Goal: Task Accomplishment & Management: Use online tool/utility

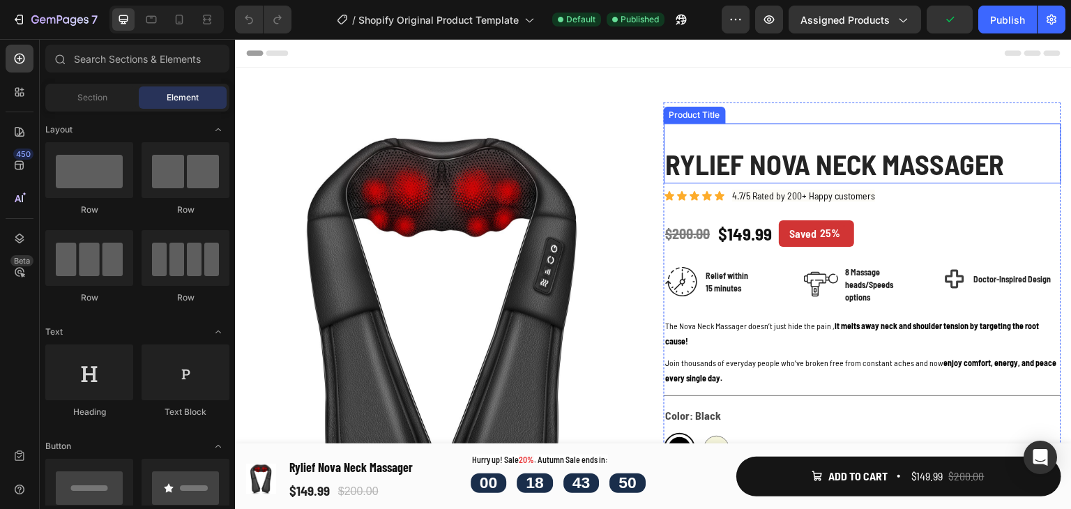
click at [882, 163] on h1 "Rylief Nova Neck Massager" at bounding box center [862, 163] width 397 height 39
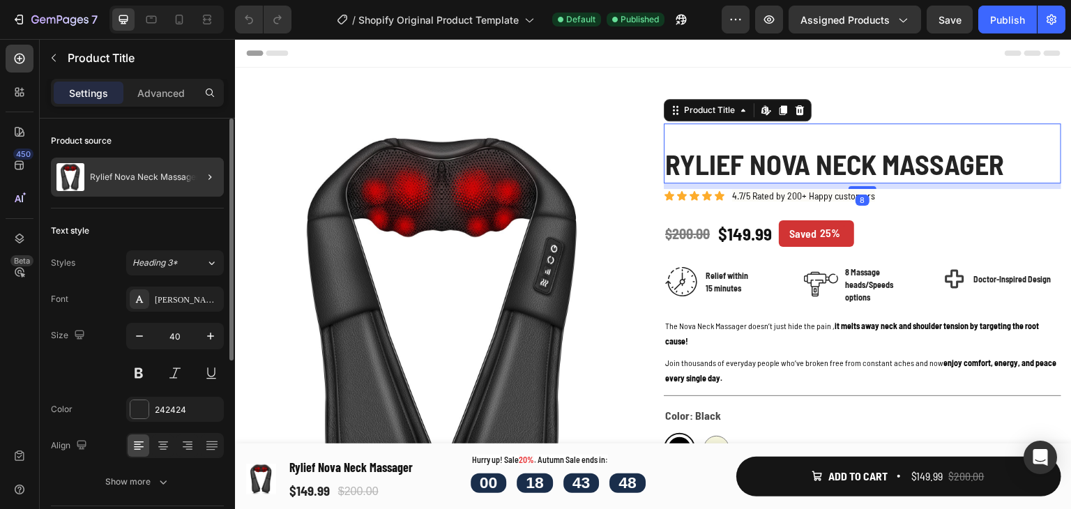
click at [190, 171] on div at bounding box center [204, 177] width 39 height 39
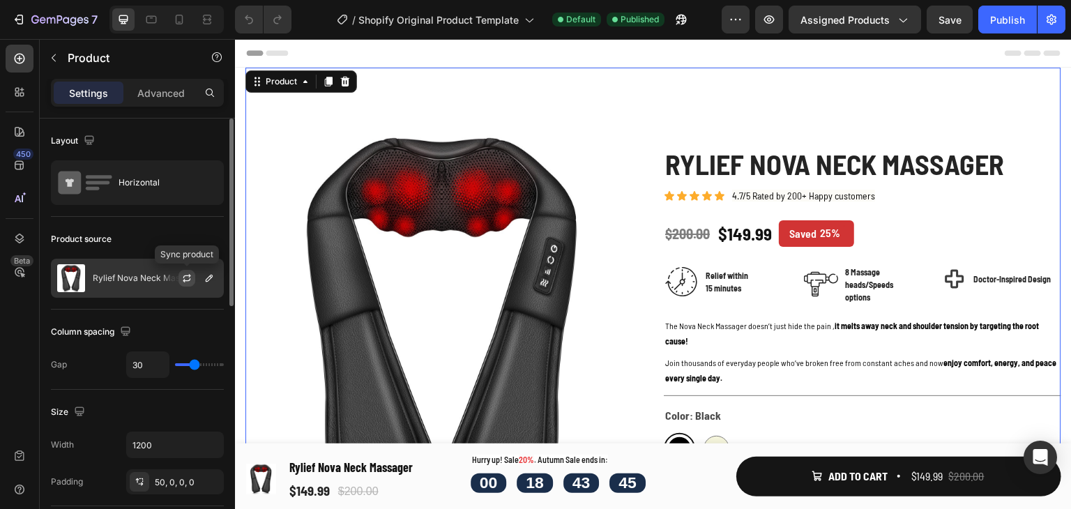
click at [193, 279] on button "button" at bounding box center [186, 278] width 17 height 17
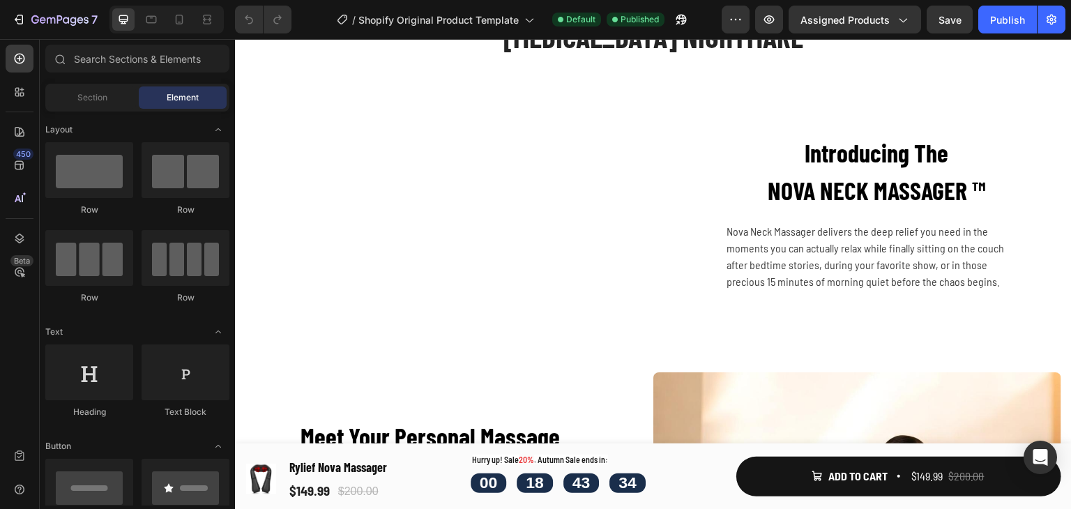
scroll to position [1957, 0]
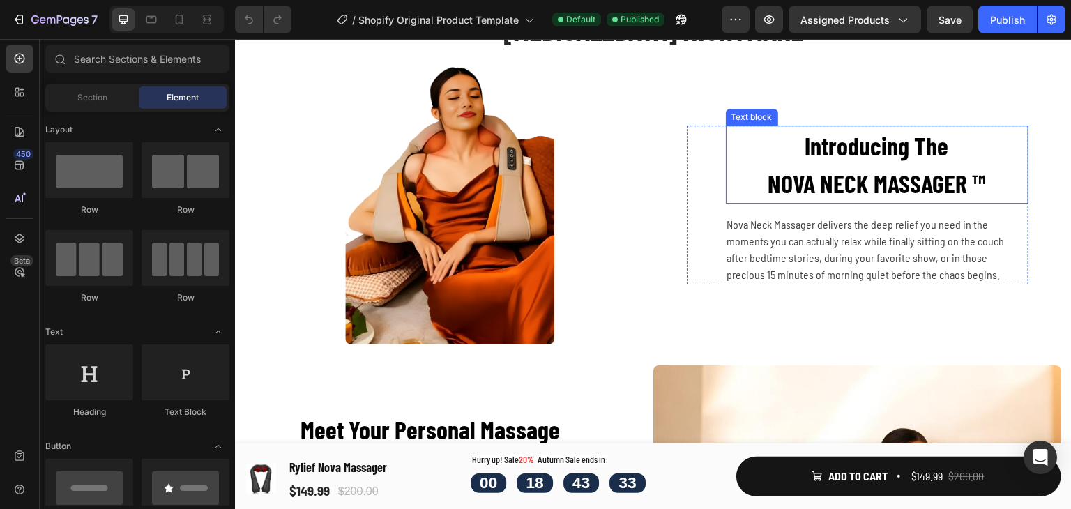
click at [850, 182] on p "NOVA NECK MASSAGER ™" at bounding box center [877, 184] width 300 height 38
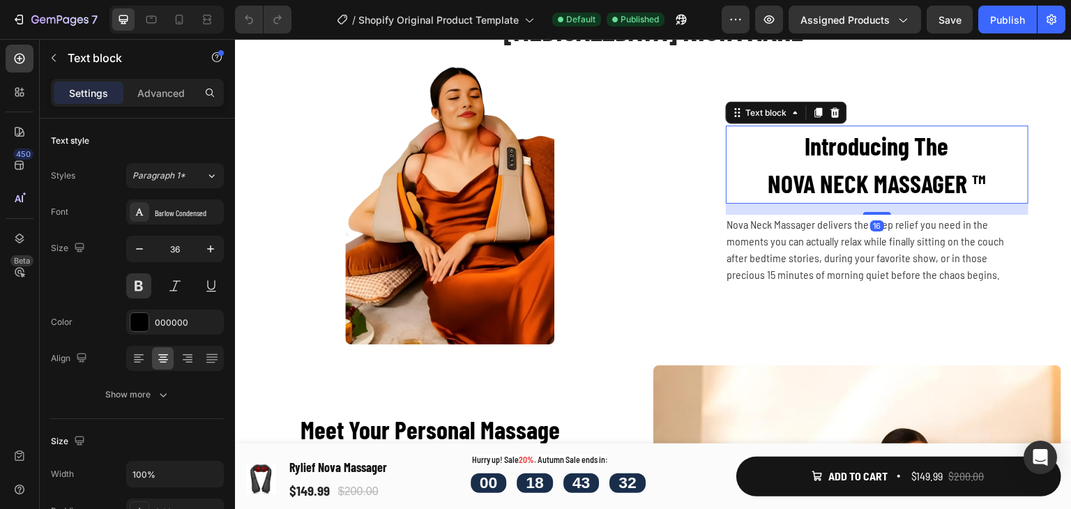
click at [856, 185] on p "NOVA NECK MASSAGER ™" at bounding box center [877, 184] width 300 height 38
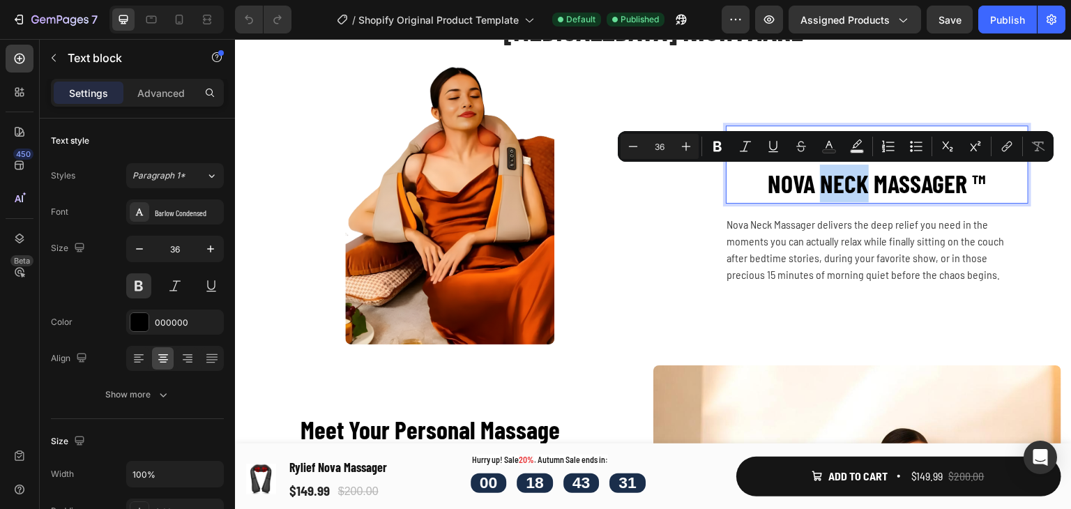
drag, startPoint x: 847, startPoint y: 188, endPoint x: 818, endPoint y: 188, distance: 29.3
click at [818, 188] on p "NOVA NECK MASSAGER ™" at bounding box center [877, 184] width 300 height 38
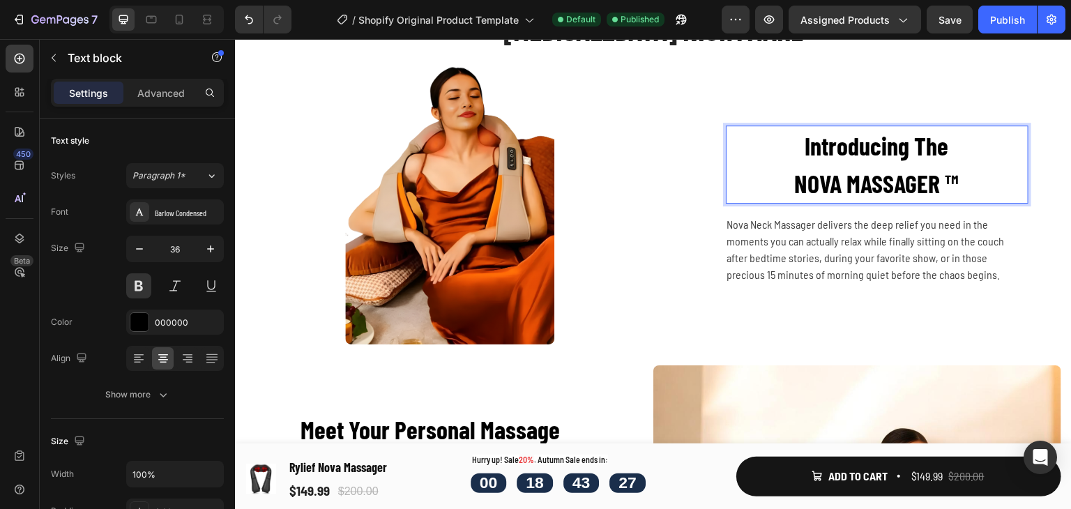
click at [946, 145] on p "Introducing The" at bounding box center [877, 146] width 300 height 38
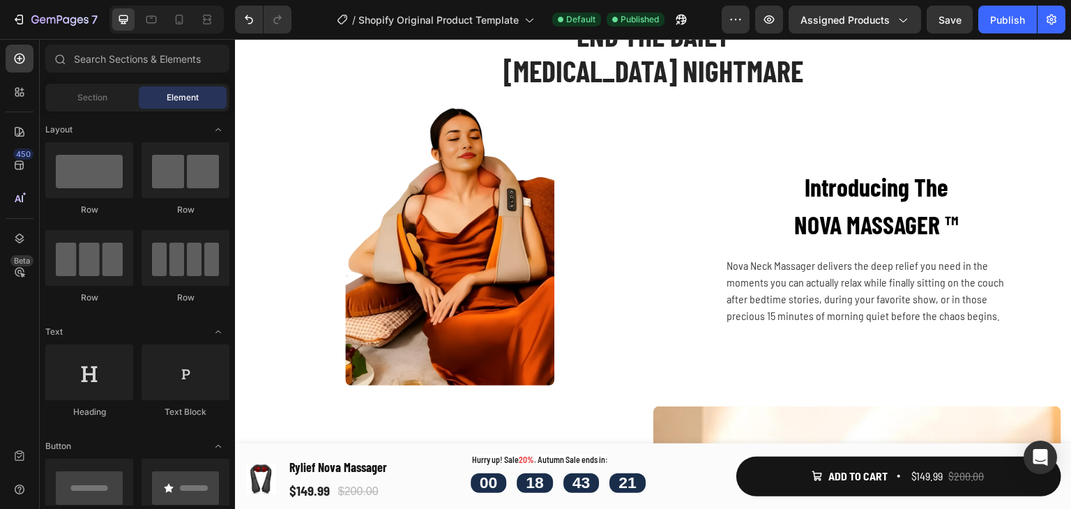
scroll to position [1897, 0]
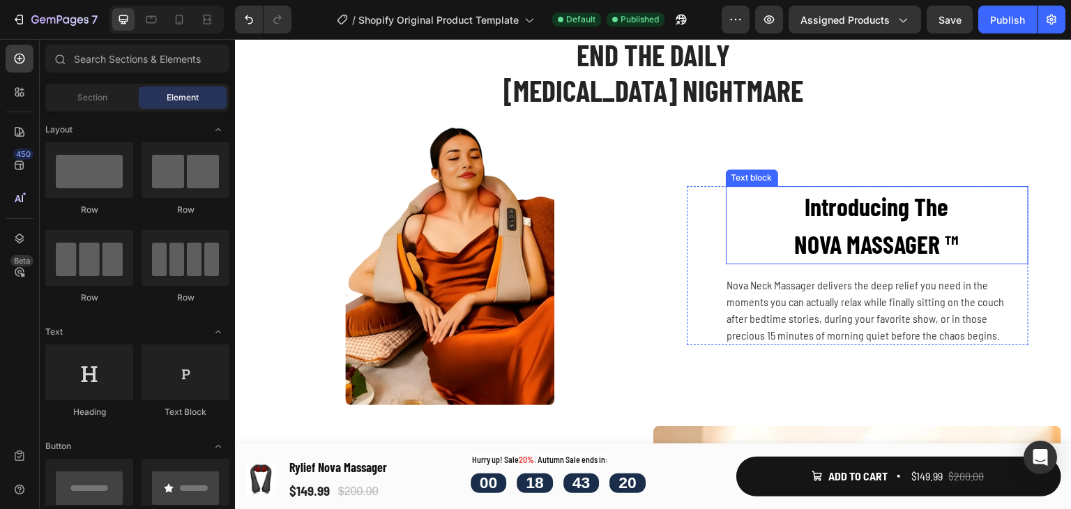
click at [948, 213] on p "Introducing The" at bounding box center [877, 207] width 300 height 38
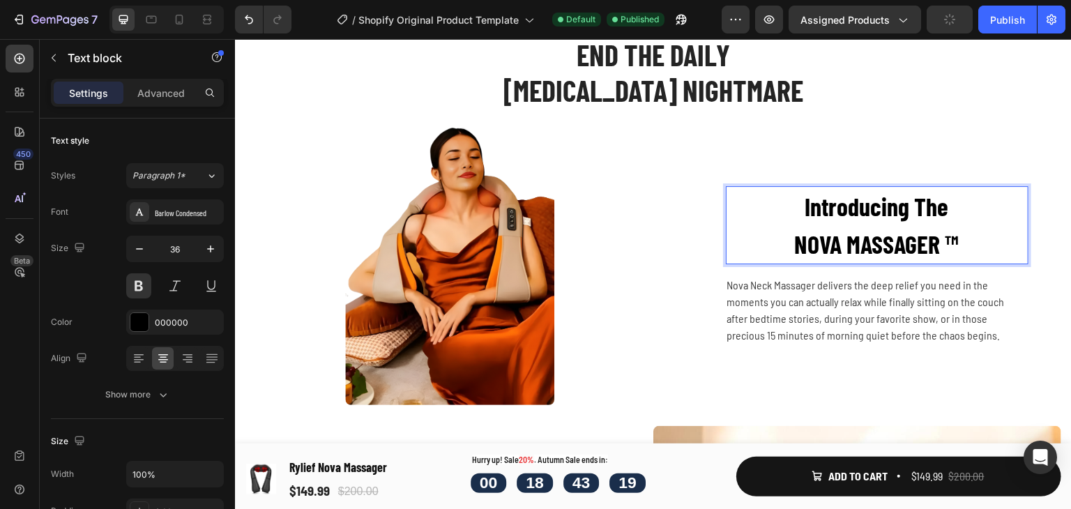
click at [934, 205] on p "Introducing The" at bounding box center [877, 207] width 300 height 38
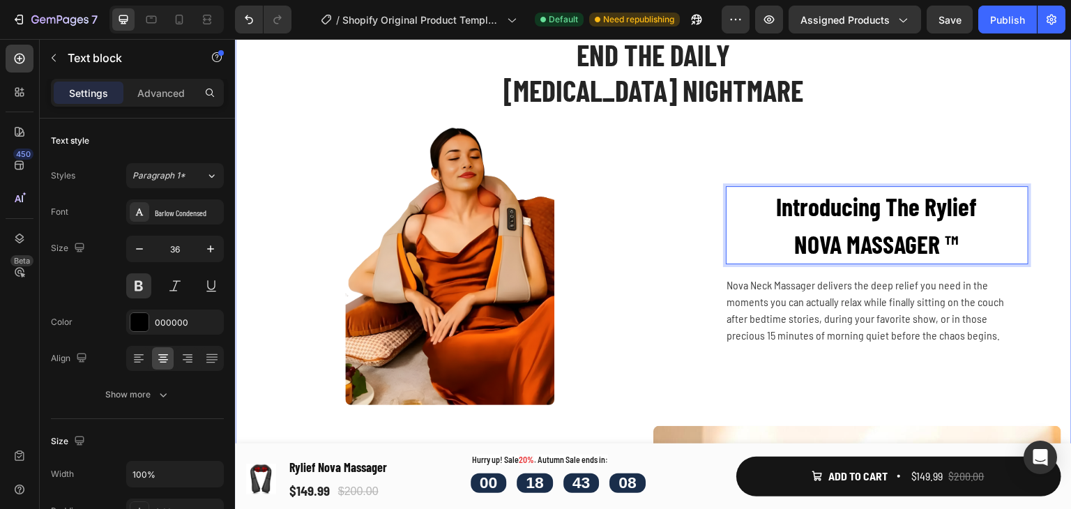
click at [928, 120] on div "END THE DAILY [MEDICAL_DATA] NIGHTMARE Heading Row Image Introducing The Rylief…" at bounding box center [653, 354] width 816 height 637
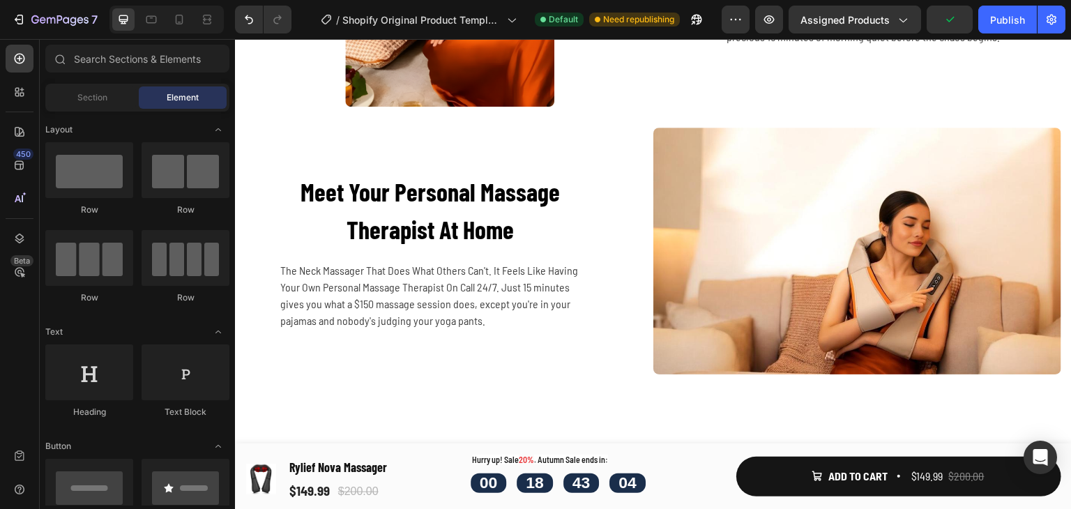
scroll to position [2201, 0]
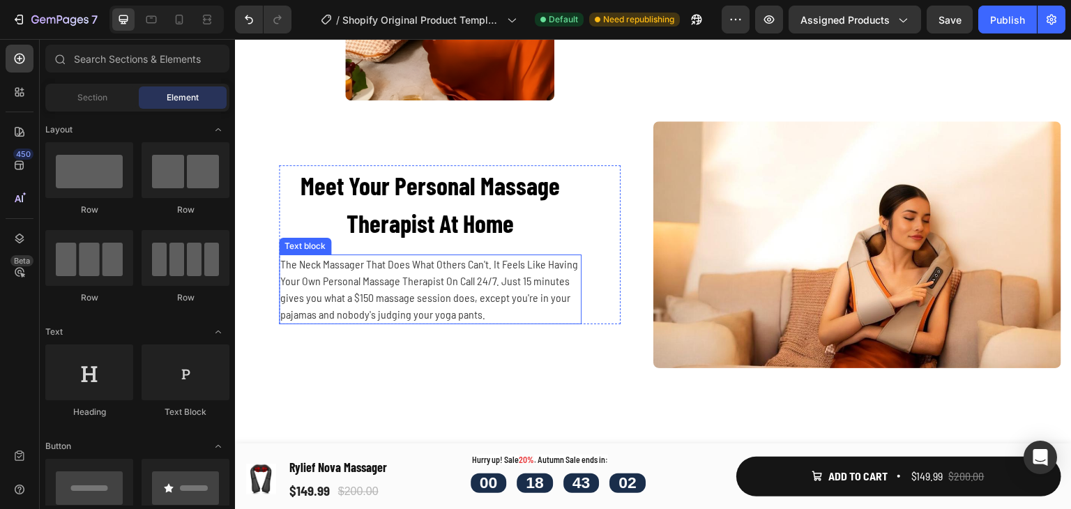
click at [313, 261] on p "The Neck Massager That Does What Others Can't. It Feels Like Having Your Own Pe…" at bounding box center [430, 289] width 300 height 67
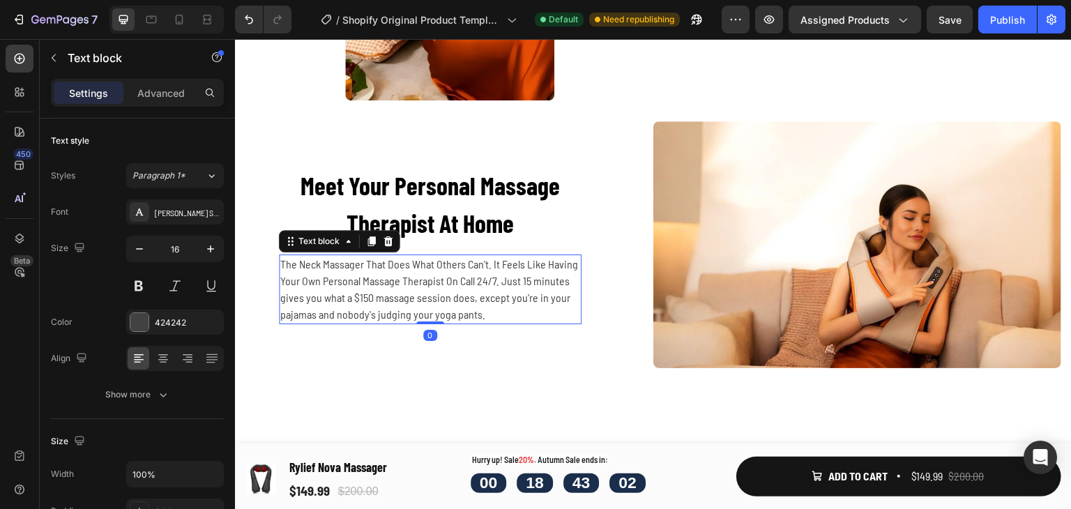
click at [318, 264] on p "The Neck Massager That Does What Others Can't. It Feels Like Having Your Own Pe…" at bounding box center [430, 289] width 300 height 67
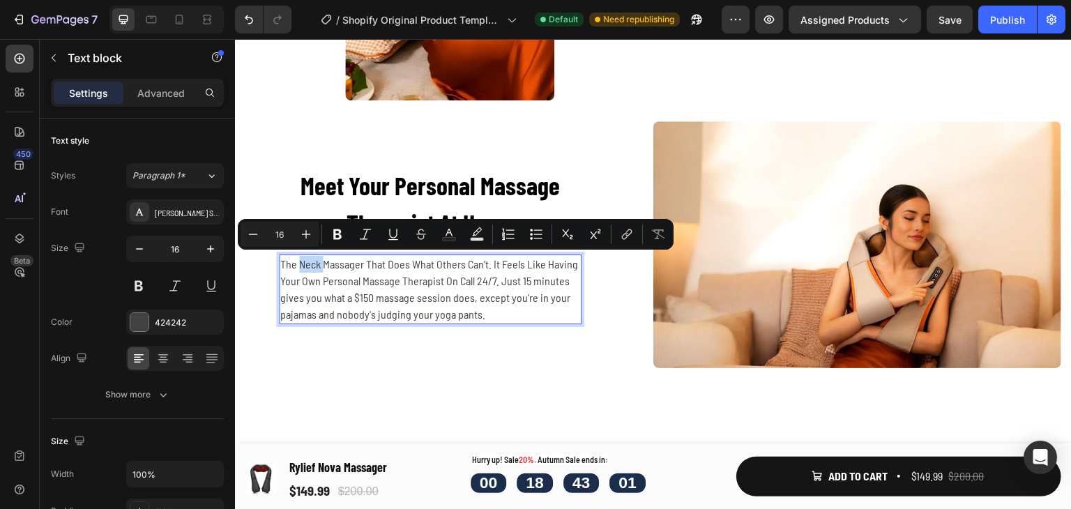
drag, startPoint x: 318, startPoint y: 264, endPoint x: 301, endPoint y: 266, distance: 17.0
click at [301, 266] on p "The Neck Massager That Does What Others Can't. It Feels Like Having Your Own Pe…" at bounding box center [430, 289] width 300 height 67
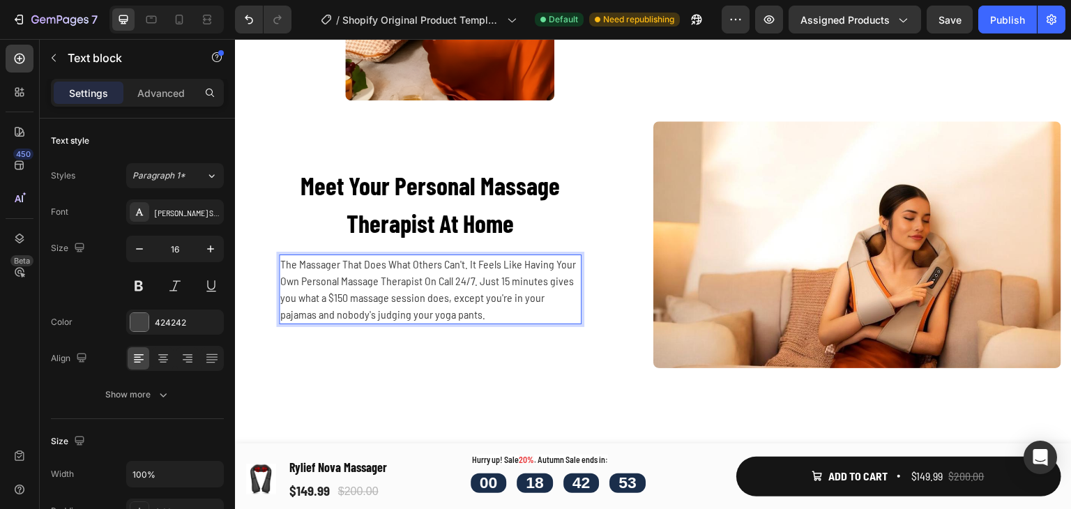
click at [291, 266] on p "The Massager That Does What Others Can't. It Feels Like Having Your Own Persona…" at bounding box center [430, 289] width 300 height 67
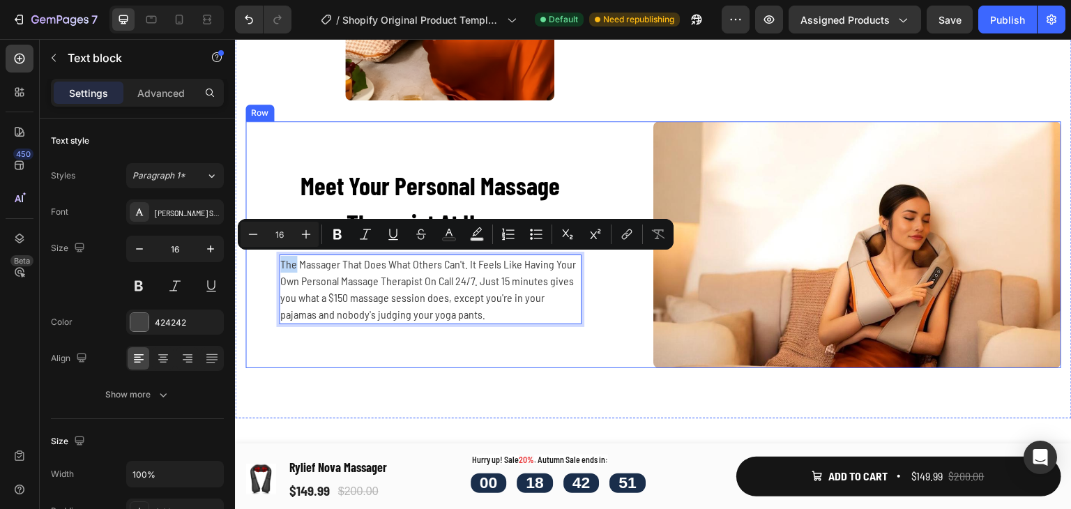
drag, startPoint x: 291, startPoint y: 266, endPoint x: 273, endPoint y: 267, distance: 18.2
click at [273, 267] on div "Meet Your Personal Massage Therapist At Home Text block The Massager That Does …" at bounding box center [449, 244] width 408 height 247
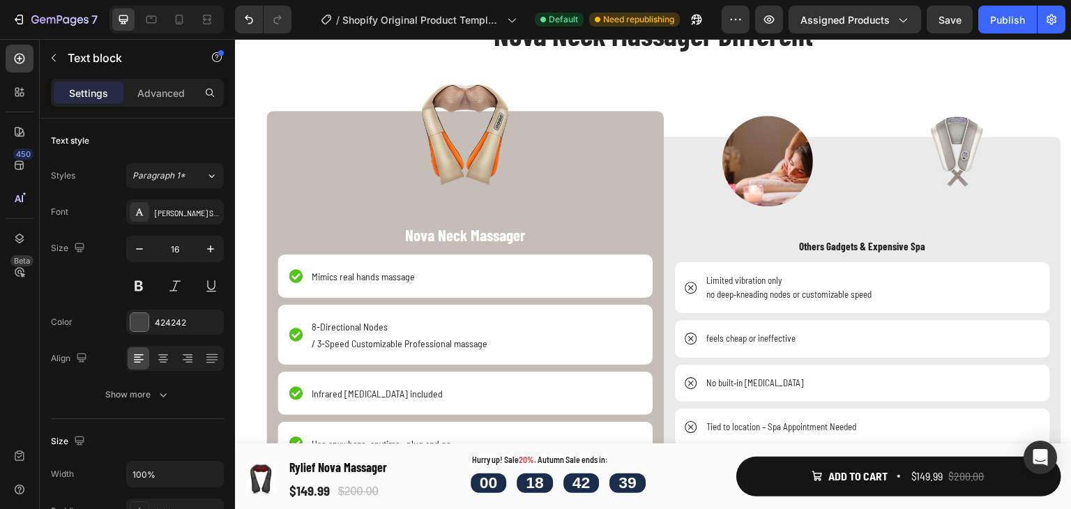
scroll to position [4432, 0]
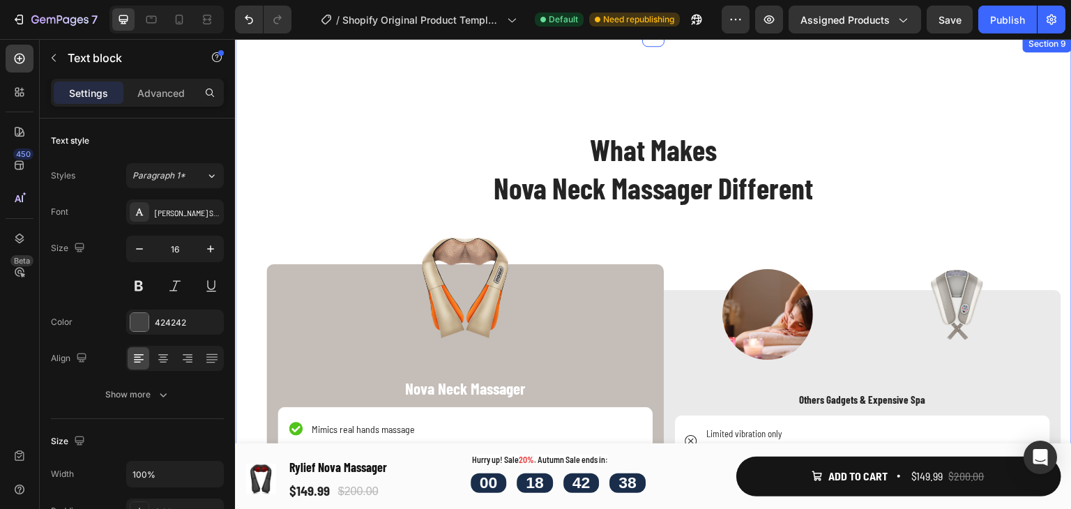
click at [593, 216] on div "What Makes Nova Neck Massager Different Heading Image Nova Neck Massager Text B…" at bounding box center [653, 436] width 816 height 691
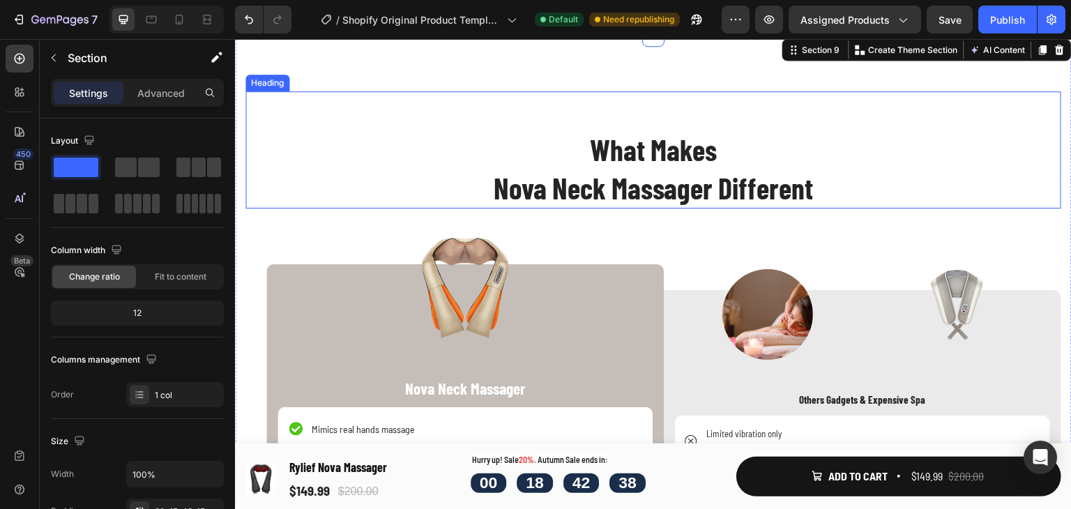
click at [593, 190] on h2 "What Makes Nova Neck Massager Different" at bounding box center [653, 149] width 816 height 117
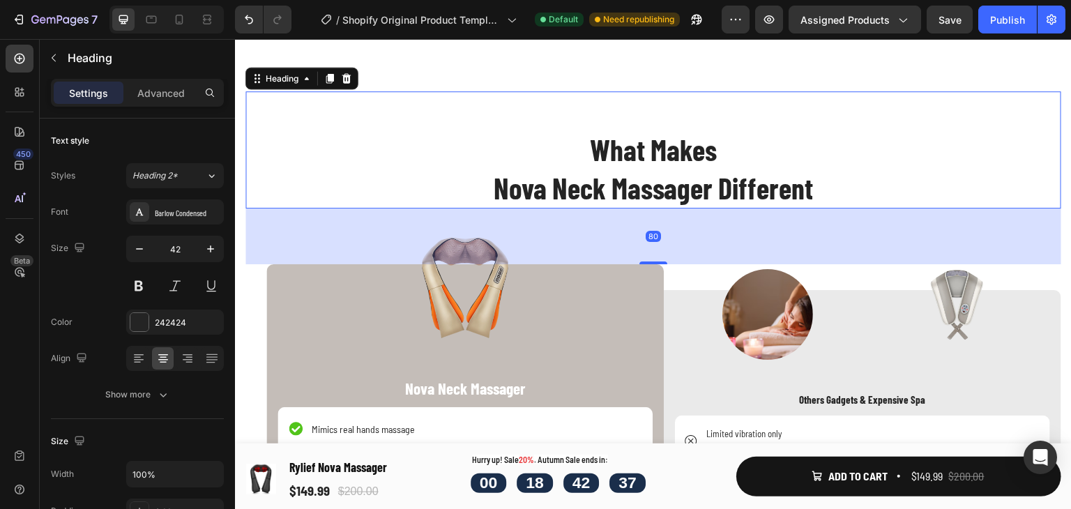
click at [593, 190] on h2 "What Makes Nova Neck Massager Different" at bounding box center [653, 149] width 816 height 117
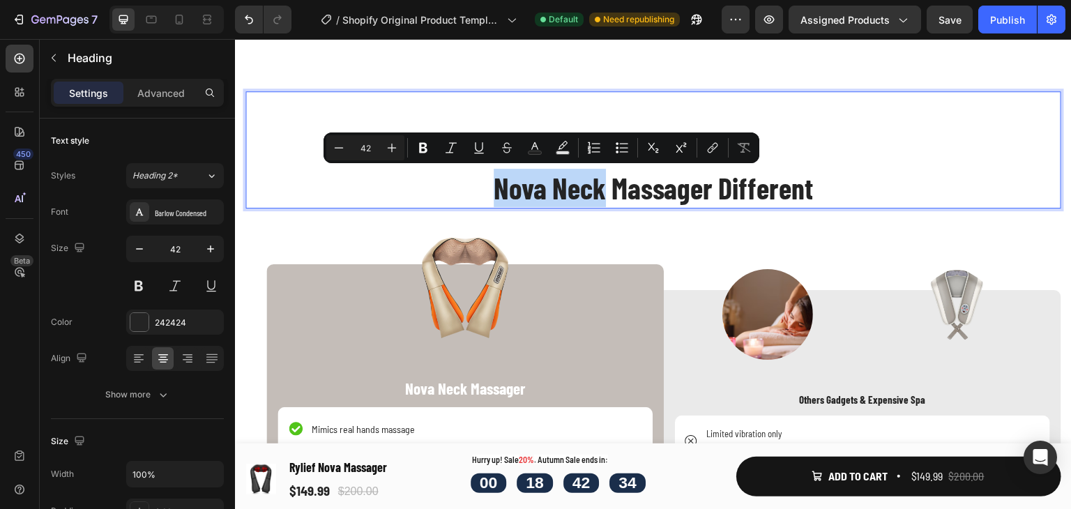
drag, startPoint x: 593, startPoint y: 190, endPoint x: 487, endPoint y: 202, distance: 106.6
click at [487, 202] on p "What Makes Nova Neck Massager Different" at bounding box center [653, 150] width 813 height 114
click at [615, 197] on p "What Makes Nova Neck Massager Different" at bounding box center [653, 150] width 813 height 114
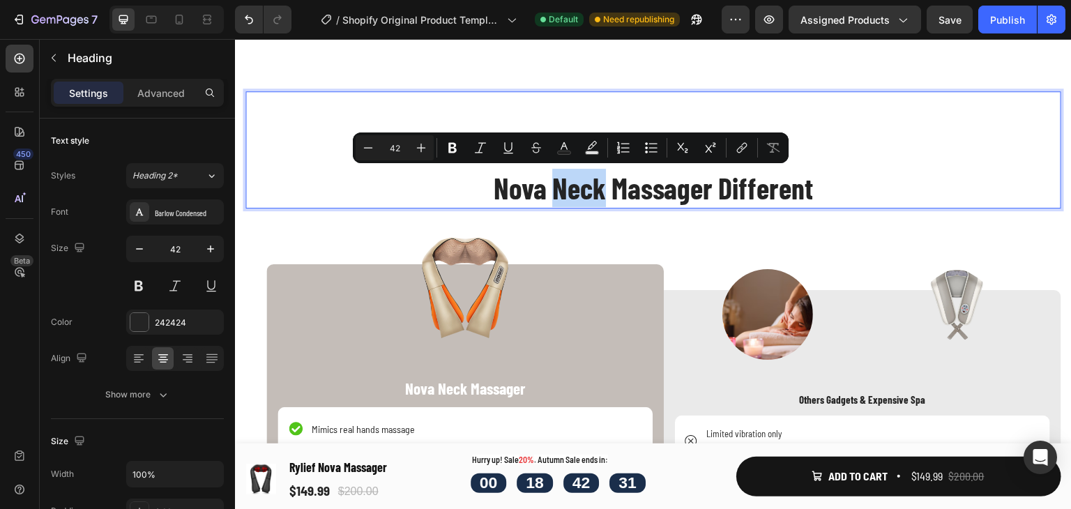
drag, startPoint x: 598, startPoint y: 188, endPoint x: 545, endPoint y: 193, distance: 53.2
click at [545, 193] on p "What Makes Nova Neck Massager Different" at bounding box center [653, 150] width 813 height 114
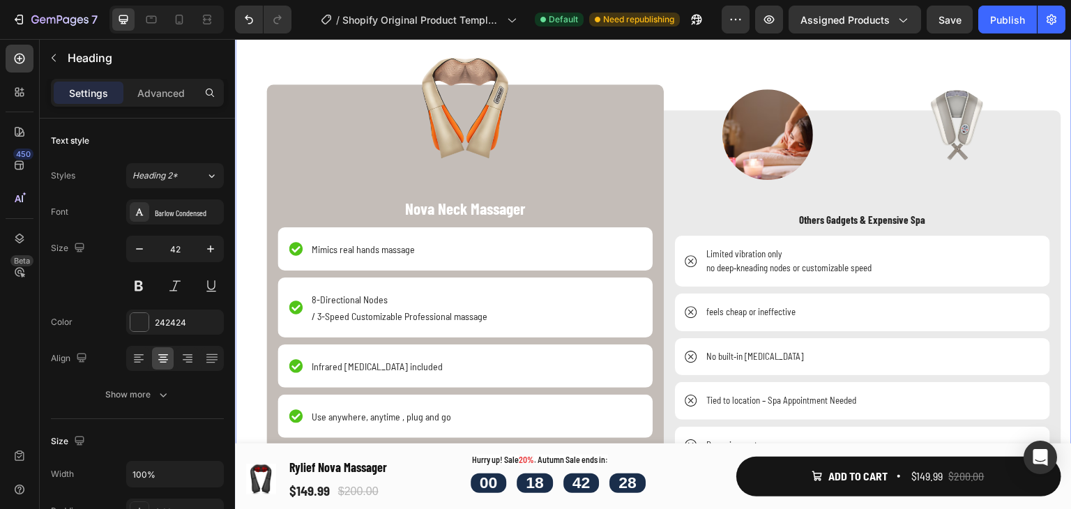
scroll to position [4642, 0]
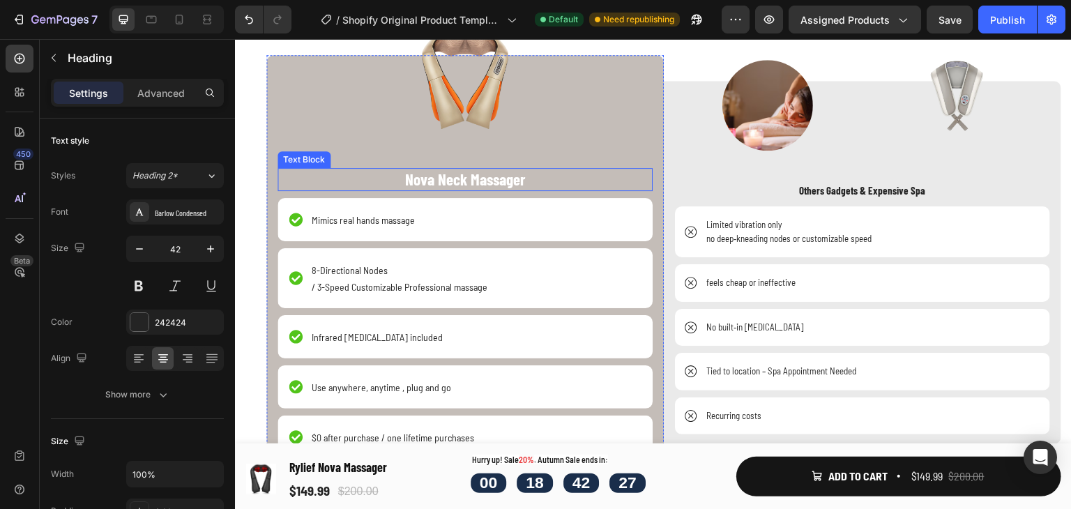
click at [428, 181] on p "Nova Neck Massager" at bounding box center [465, 179] width 372 height 21
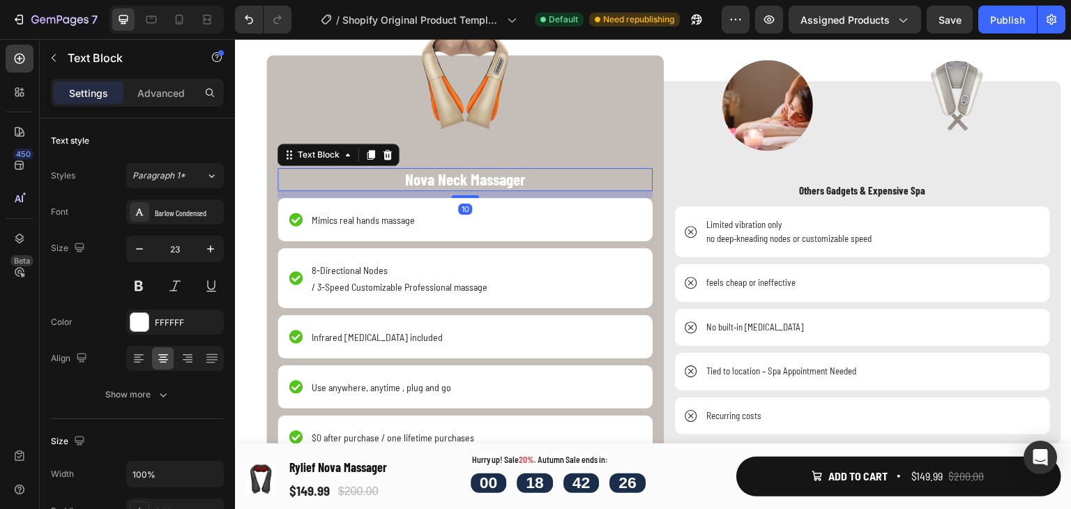
click at [463, 182] on p "Nova Neck Massager" at bounding box center [465, 179] width 372 height 21
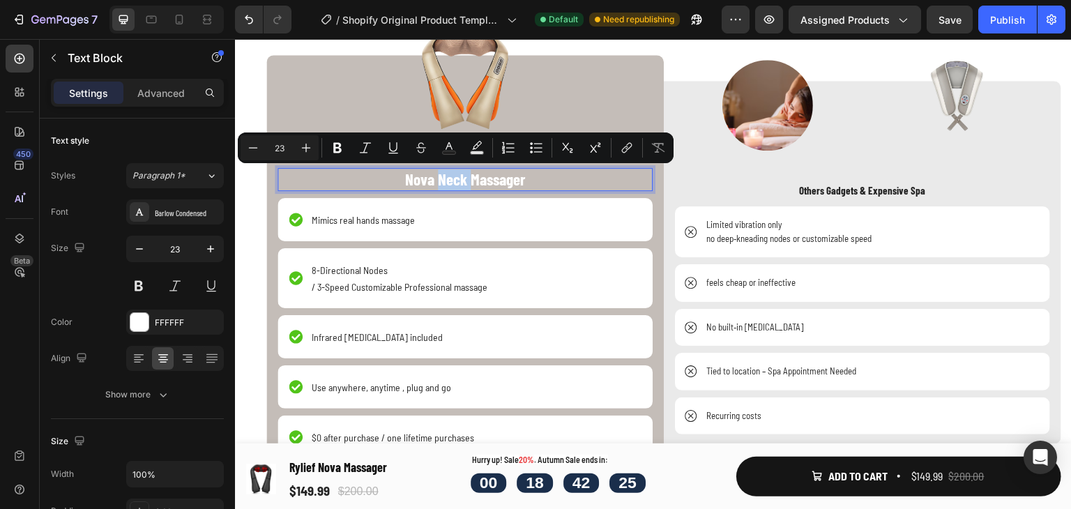
drag, startPoint x: 463, startPoint y: 182, endPoint x: 439, endPoint y: 186, distance: 24.8
click at [439, 186] on p "Nova Neck Massager" at bounding box center [465, 179] width 372 height 21
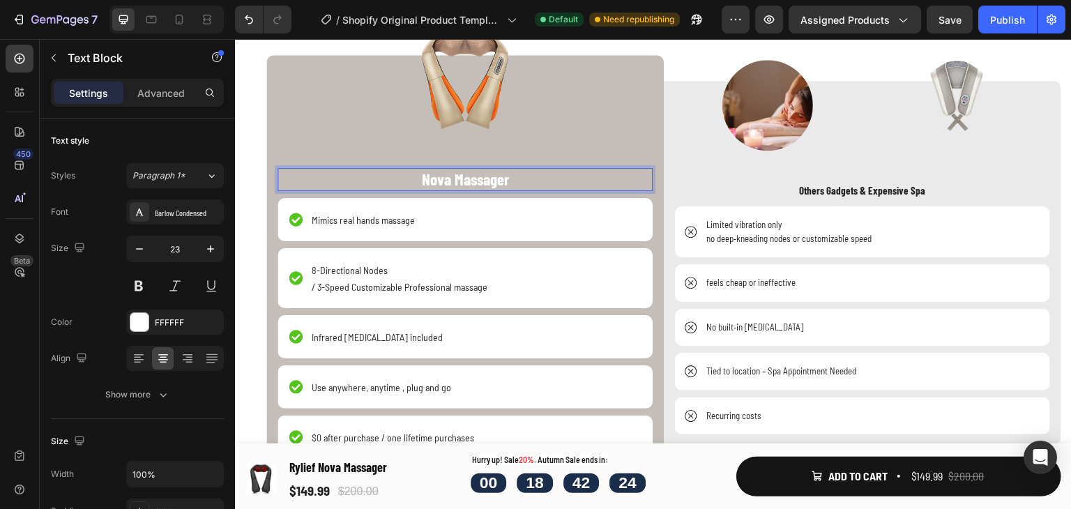
click at [410, 177] on p "Nova Massager" at bounding box center [465, 179] width 372 height 21
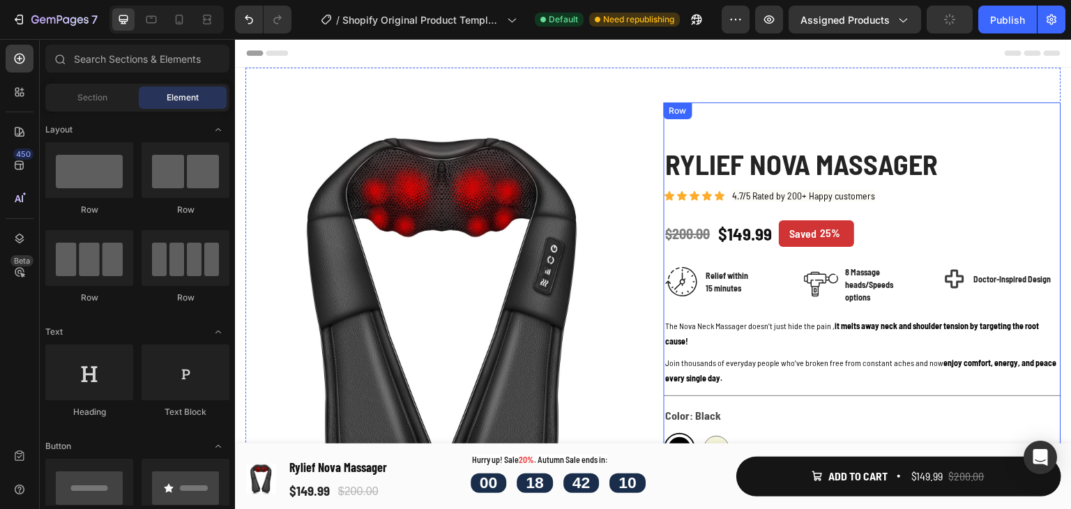
scroll to position [70, 0]
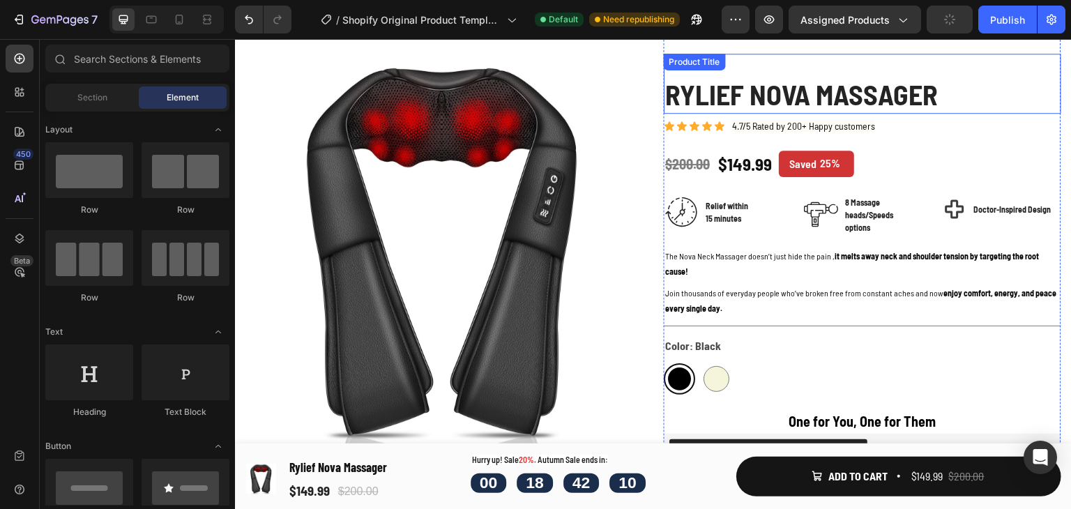
click at [943, 100] on h1 "Rylief Nova Massager" at bounding box center [862, 94] width 397 height 39
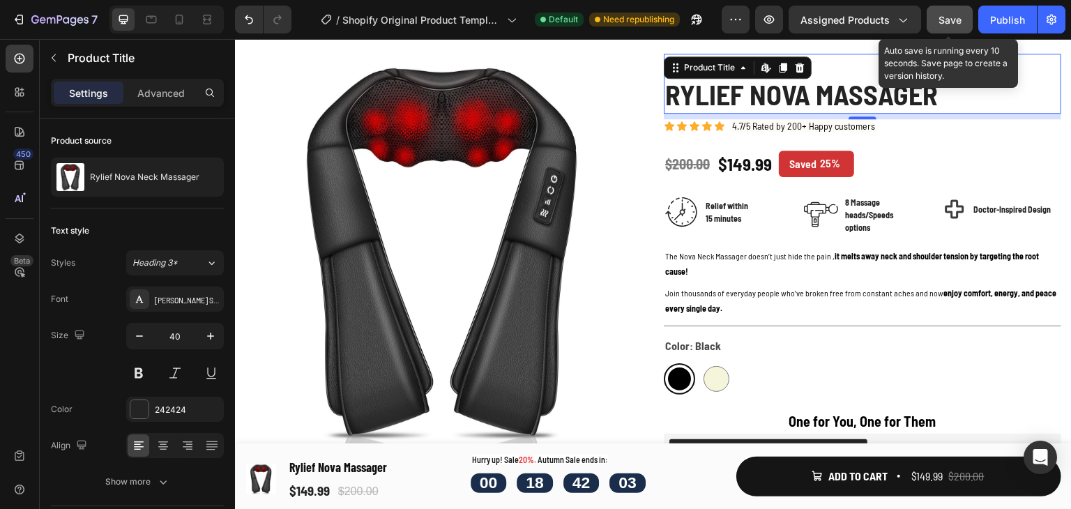
click at [941, 17] on span "Save" at bounding box center [950, 20] width 23 height 12
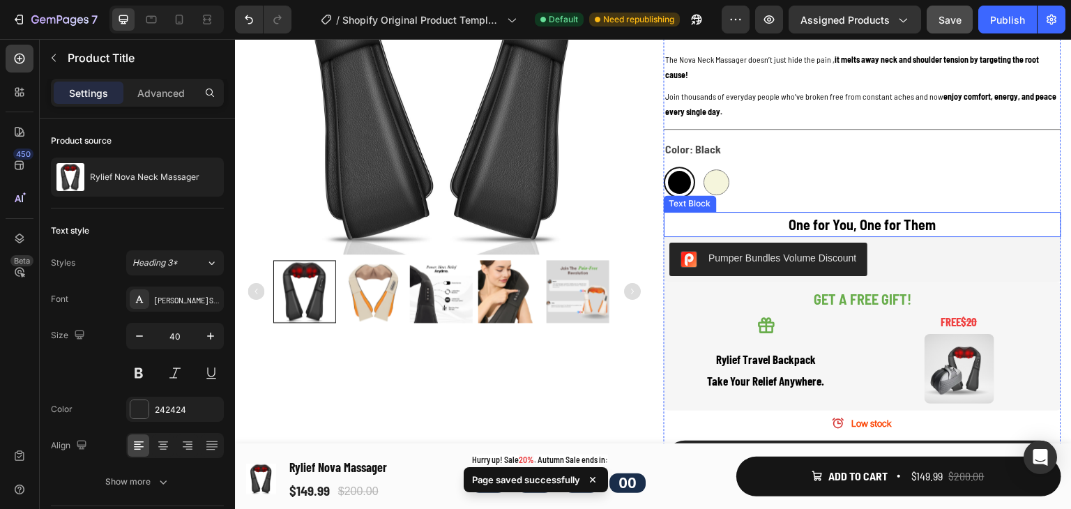
scroll to position [349, 0]
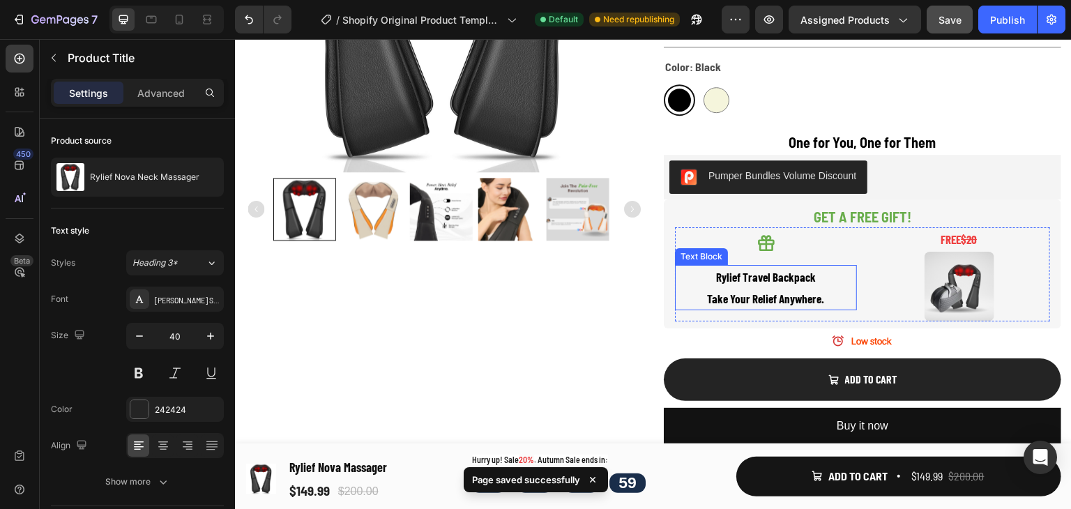
click at [738, 280] on p "Rylief Travel Backpack" at bounding box center [765, 277] width 179 height 22
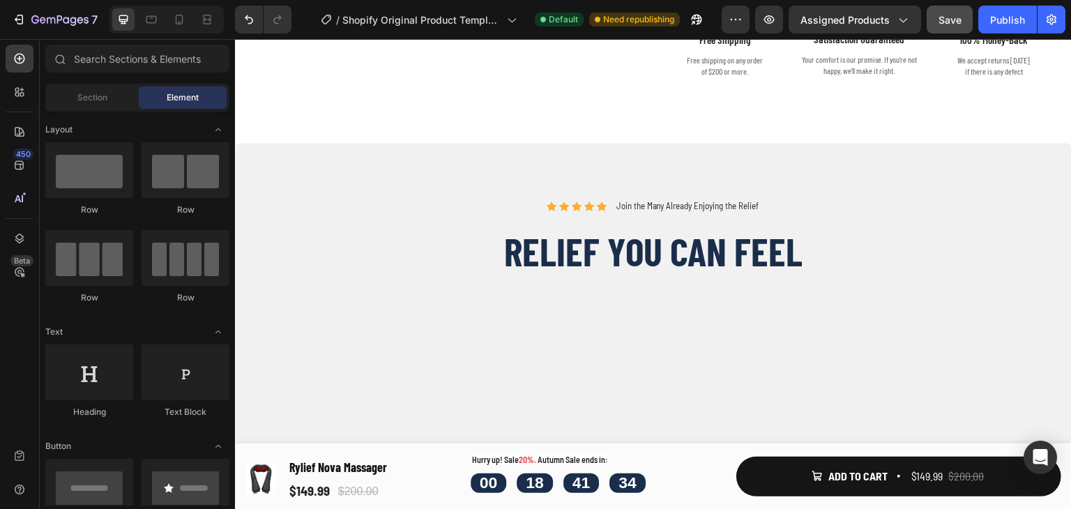
scroll to position [872, 0]
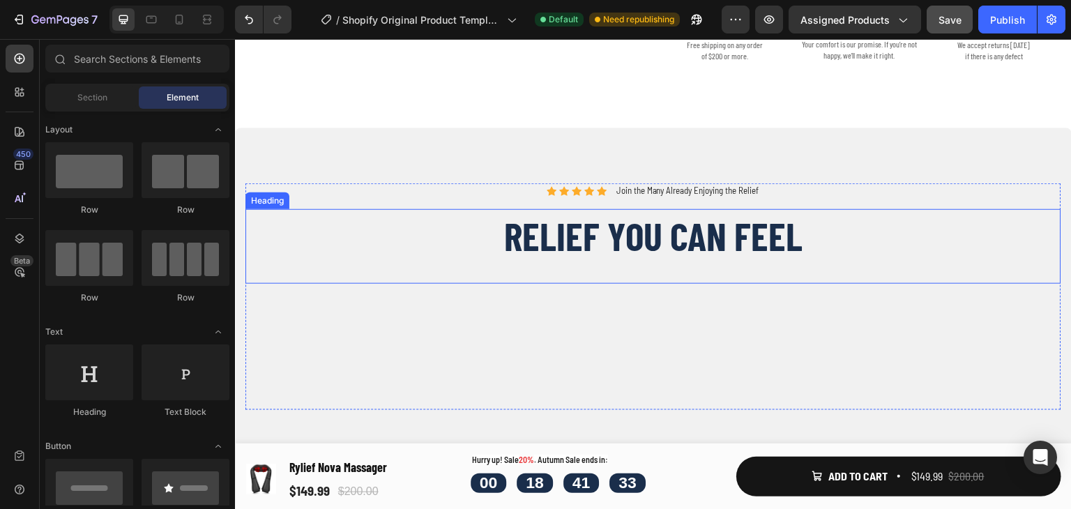
click at [798, 252] on h2 "Relief You Can Feel" at bounding box center [653, 236] width 816 height 54
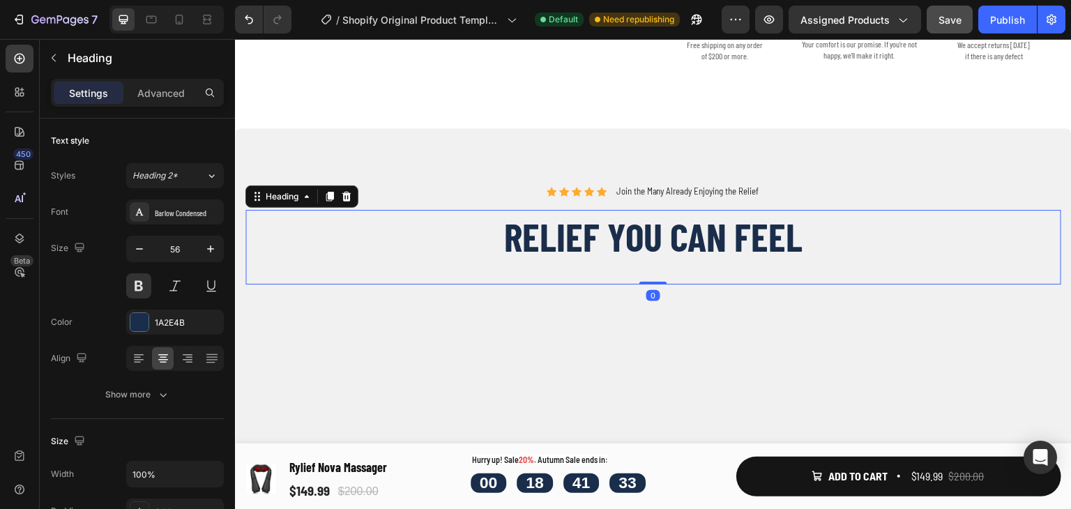
click at [797, 240] on h2 "Relief You Can Feel" at bounding box center [653, 237] width 816 height 54
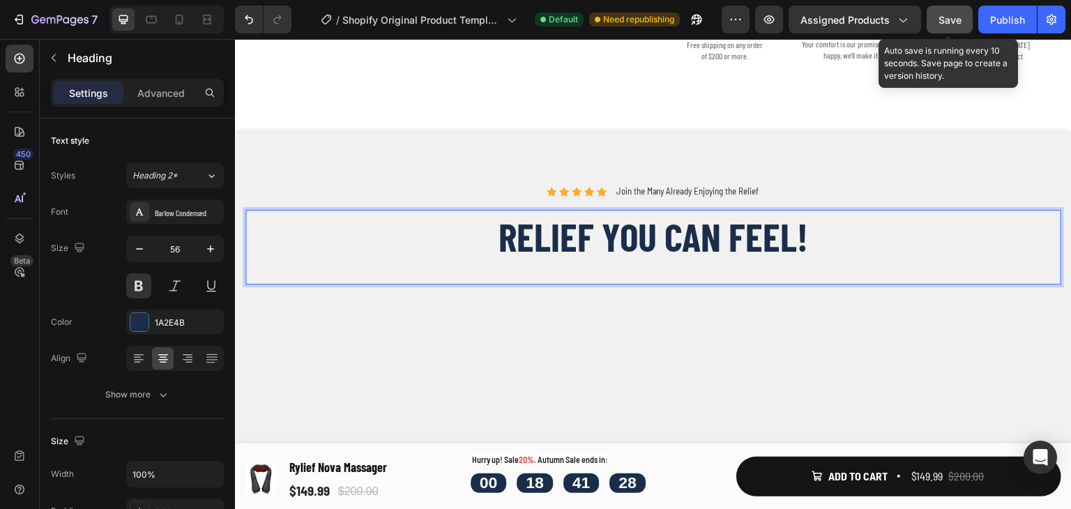
click at [958, 22] on span "Save" at bounding box center [950, 20] width 23 height 12
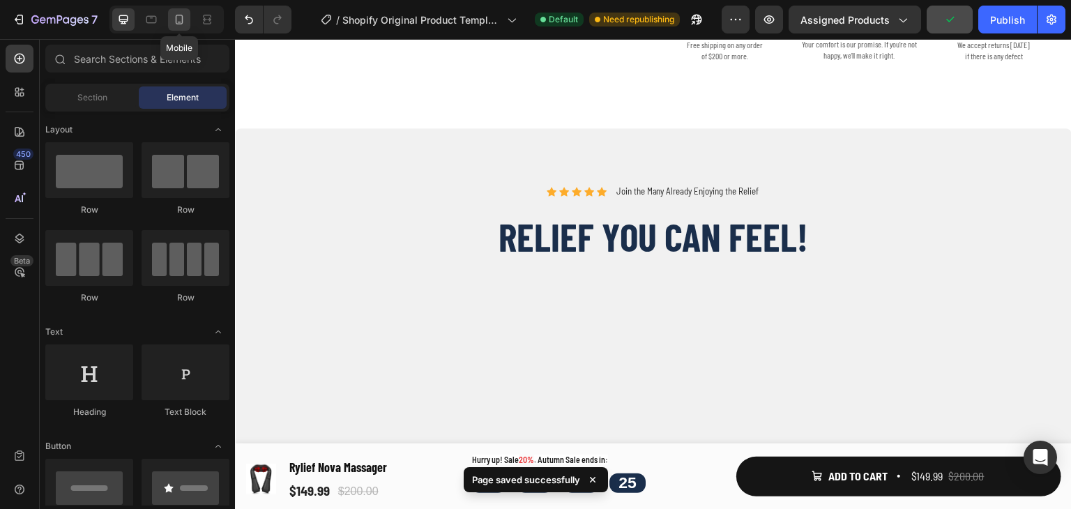
click at [180, 20] on icon at bounding box center [179, 20] width 14 height 14
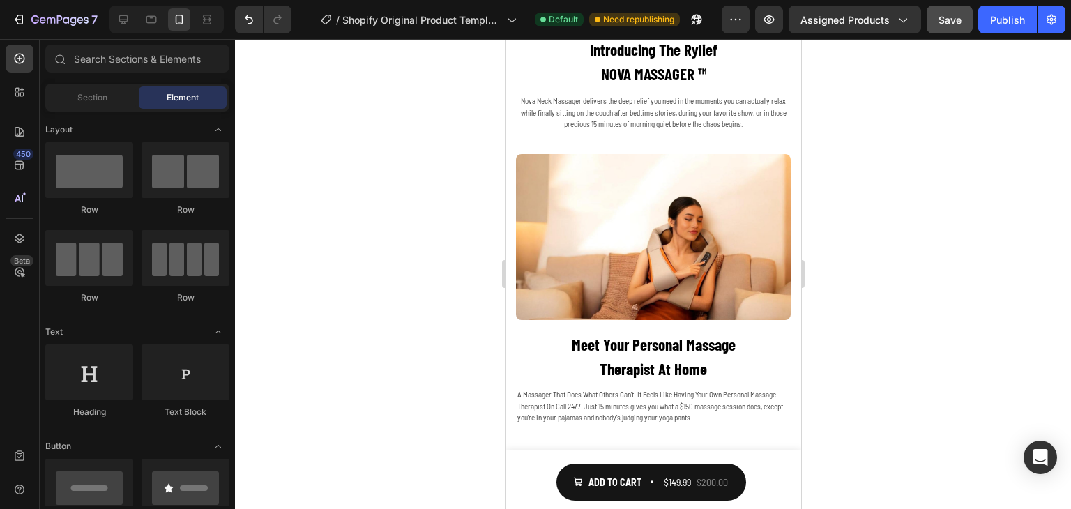
scroll to position [2053, 0]
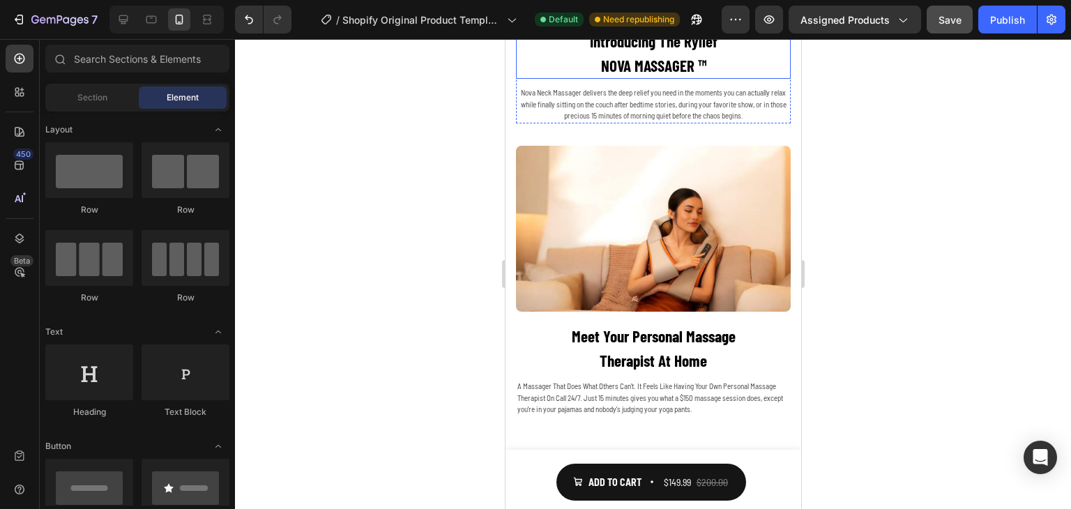
click at [687, 78] on p "NOVA MASSAGER ™" at bounding box center [653, 66] width 272 height 24
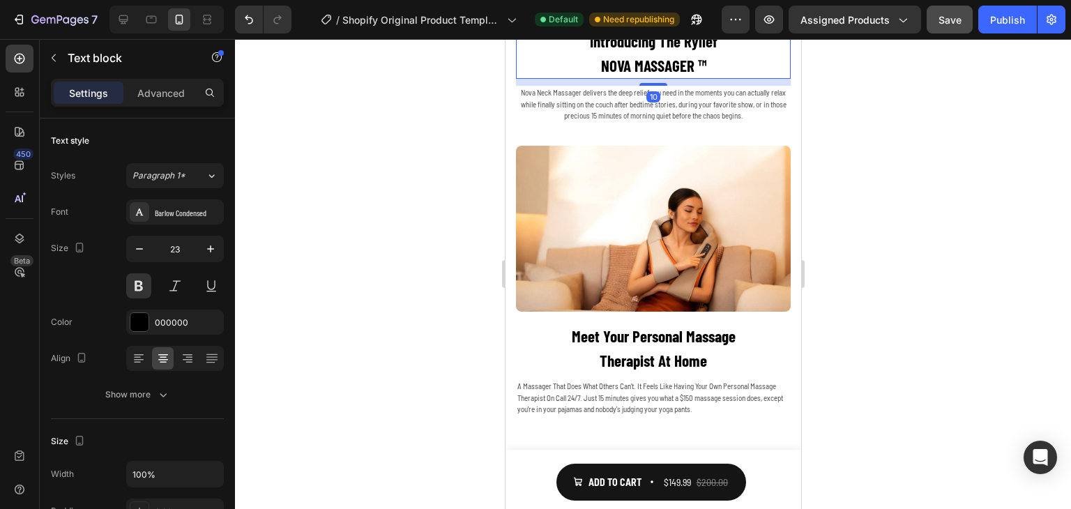
click at [699, 78] on p "NOVA MASSAGER ™" at bounding box center [653, 66] width 272 height 24
click at [692, 78] on p "NOVA MASSAGER ™" at bounding box center [653, 66] width 272 height 24
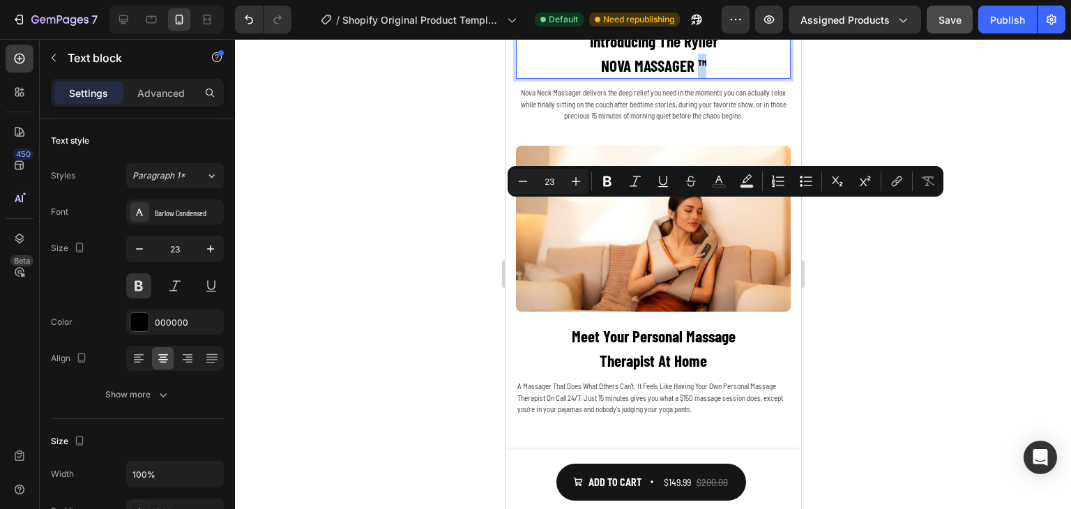
copy p "™"
click at [756, 78] on p "NOVA MASSAGER ™" at bounding box center [653, 66] width 272 height 24
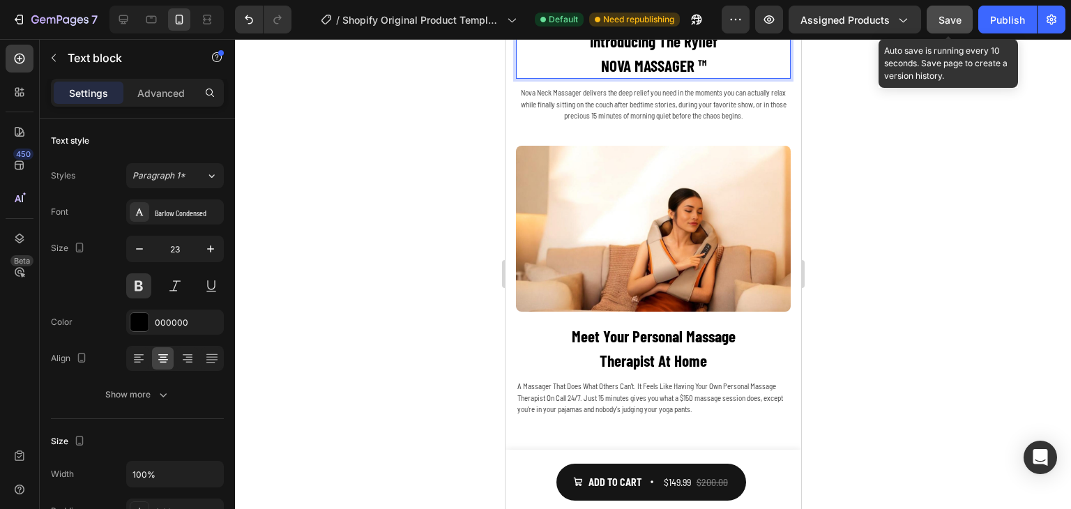
click at [951, 20] on span "Save" at bounding box center [950, 20] width 23 height 12
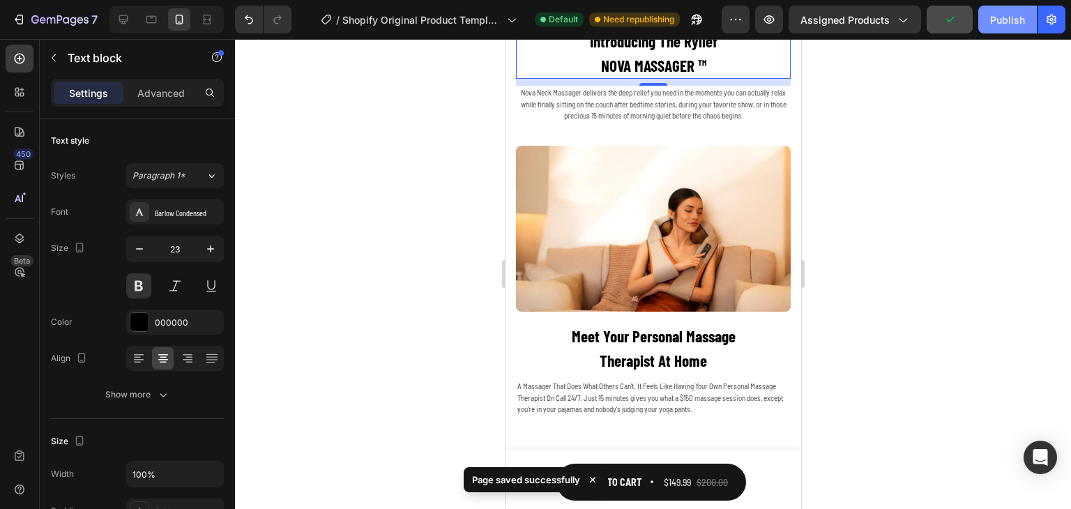
click at [993, 17] on div "Publish" at bounding box center [1007, 20] width 35 height 15
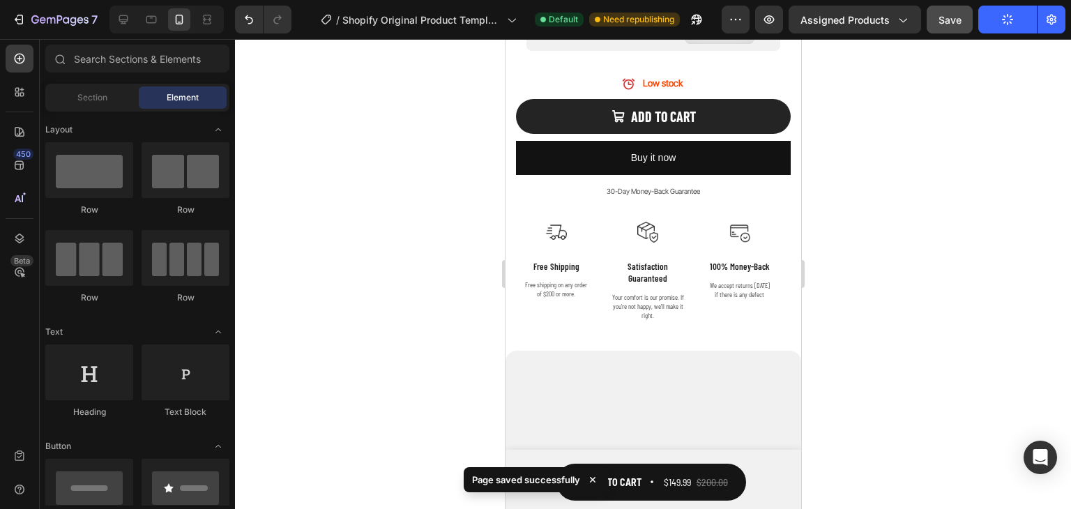
scroll to position [0, 0]
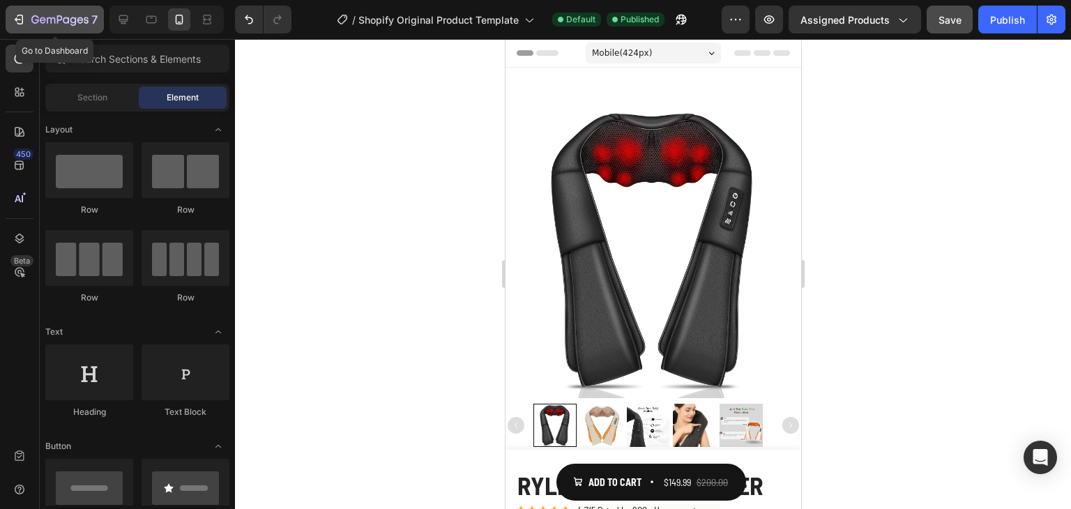
click at [21, 15] on icon "button" at bounding box center [20, 20] width 6 height 10
